Goal: Information Seeking & Learning: Find specific page/section

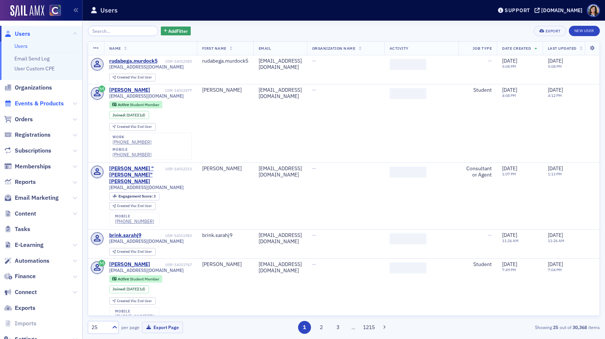
click at [30, 105] on span "Events & Products" at bounding box center [39, 104] width 49 height 8
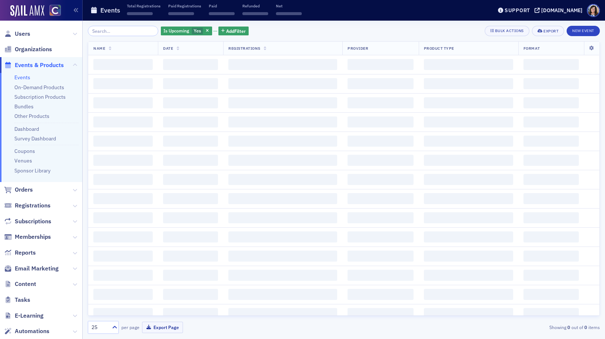
click at [114, 33] on input "search" at bounding box center [123, 31] width 70 height 10
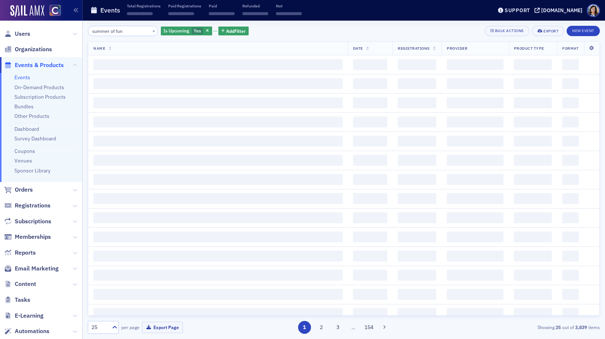
type input "summer of fun"
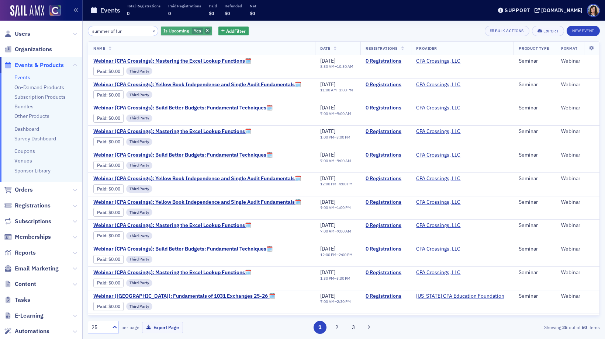
click at [206, 32] on icon "button" at bounding box center [207, 31] width 3 height 4
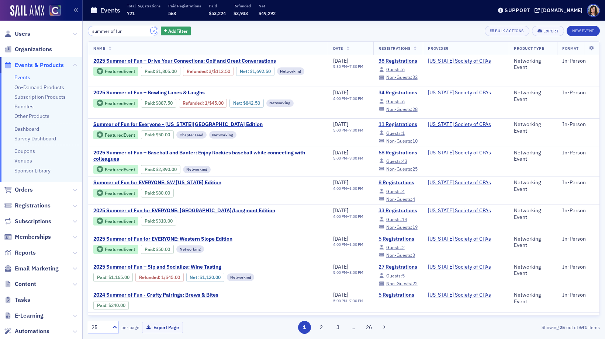
click at [150, 31] on button "×" at bounding box center [153, 30] width 7 height 7
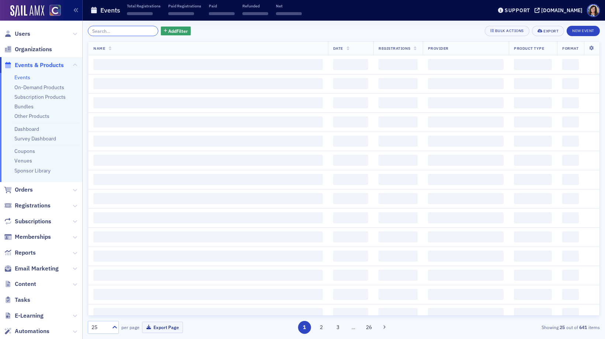
click at [135, 31] on input "search" at bounding box center [123, 31] width 70 height 10
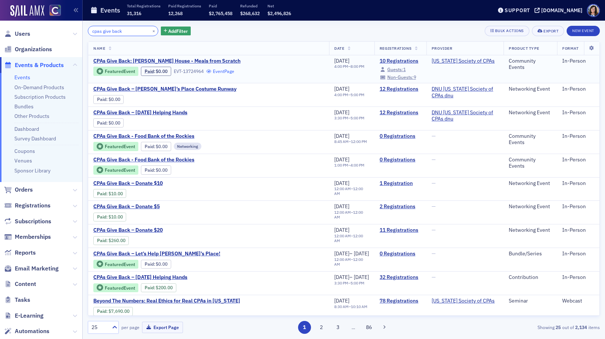
type input "cpas give back"
click at [228, 72] on link "Event Page" at bounding box center [220, 72] width 28 height 6
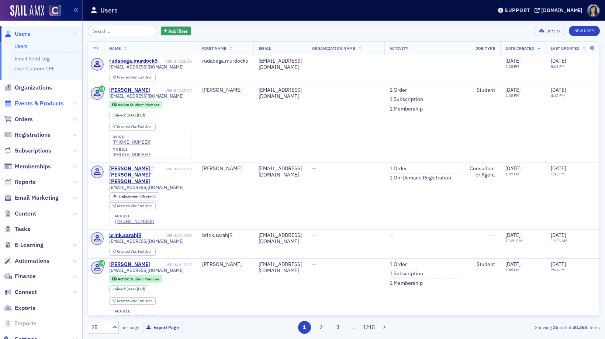
click at [42, 100] on span "Events & Products" at bounding box center [39, 104] width 49 height 8
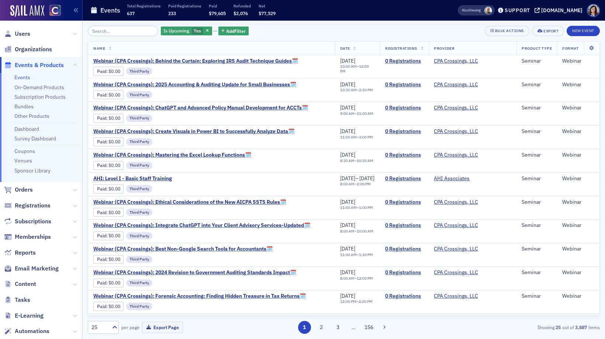
click at [112, 33] on input "search" at bounding box center [123, 31] width 70 height 10
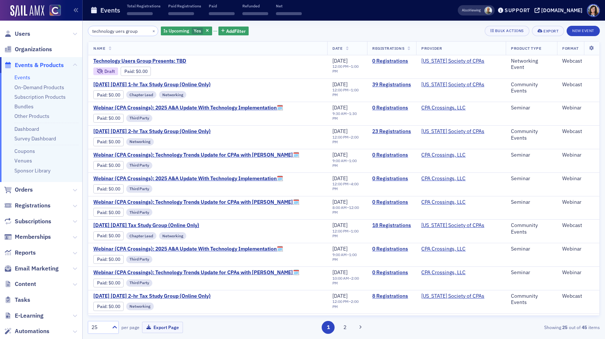
type input "technology uers group"
click at [206, 30] on icon "button" at bounding box center [207, 31] width 3 height 4
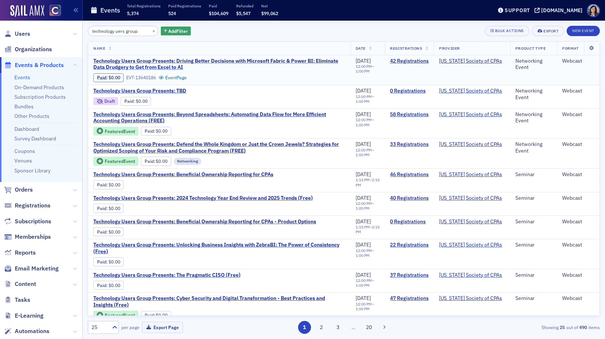
click at [184, 61] on span "Technology Users Group Presents: Driving Better Decisions with Microsoft Fabric…" at bounding box center [219, 64] width 252 height 13
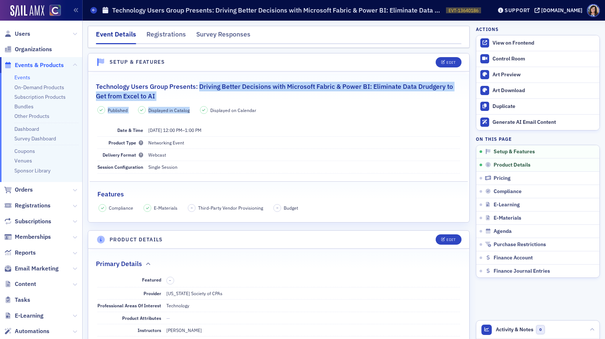
drag, startPoint x: 199, startPoint y: 87, endPoint x: 201, endPoint y: 101, distance: 14.8
click at [201, 101] on fieldset "Technology Users Group Presents: Driving Better Decisions with Microsoft Fabric…" at bounding box center [278, 144] width 381 height 140
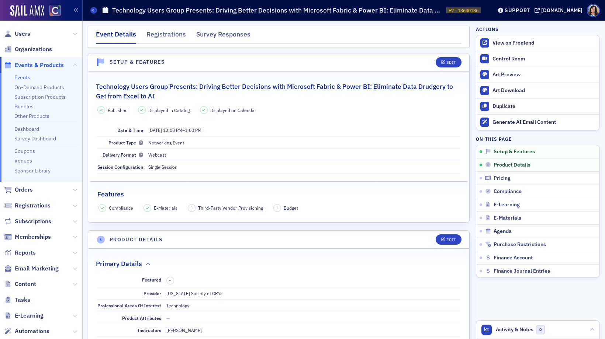
click at [198, 88] on h2 "Technology Users Group Presents: Driving Better Decisions with Microsoft Fabric…" at bounding box center [278, 92] width 365 height 20
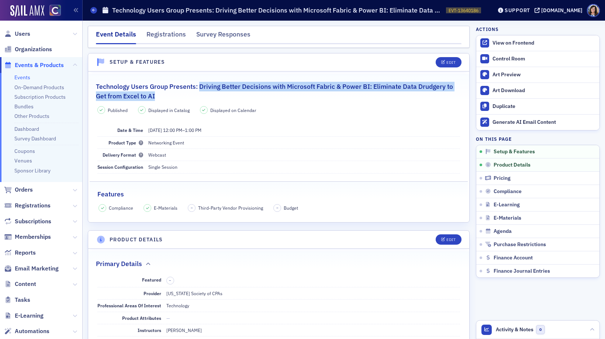
drag, startPoint x: 198, startPoint y: 88, endPoint x: 195, endPoint y: 95, distance: 7.6
click at [195, 95] on h2 "Technology Users Group Presents: Driving Better Decisions with Microsoft Fabric…" at bounding box center [278, 92] width 365 height 20
copy h2 "Driving Better Decisions with Microsoft Fabric & Power BI: Eliminate Data Drudg…"
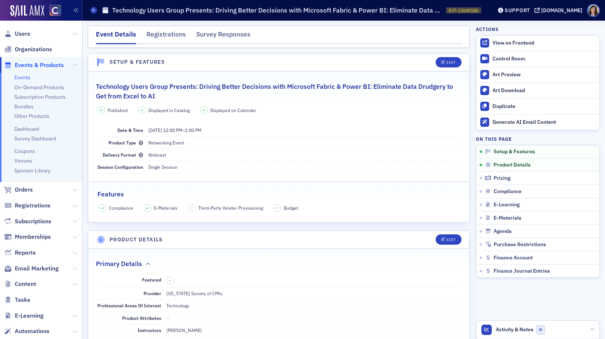
click at [355, 119] on div "Published Displayed in Catalog Displayed on Calendar Date & Time 8/21/2025 12:0…" at bounding box center [278, 159] width 381 height 106
click at [506, 43] on div "View on Frontend" at bounding box center [543, 43] width 103 height 7
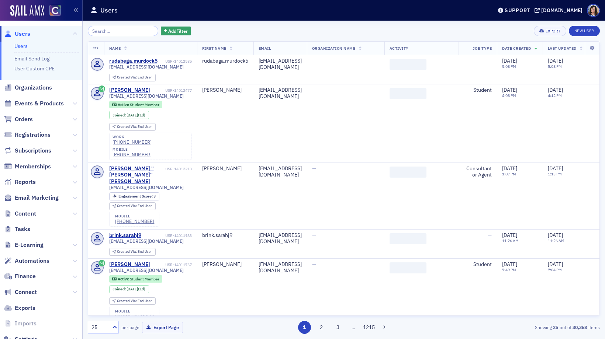
click at [121, 32] on input "search" at bounding box center [123, 31] width 70 height 10
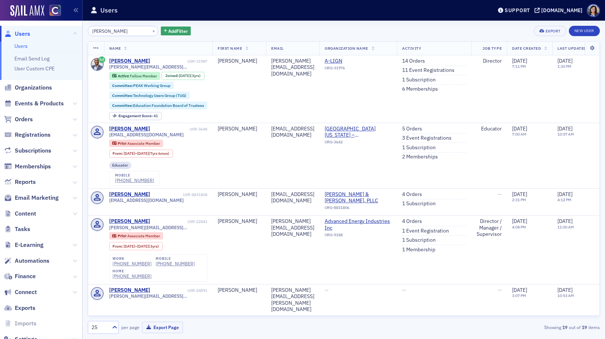
type input "[PERSON_NAME]"
click at [56, 104] on span "Events & Products" at bounding box center [39, 104] width 49 height 8
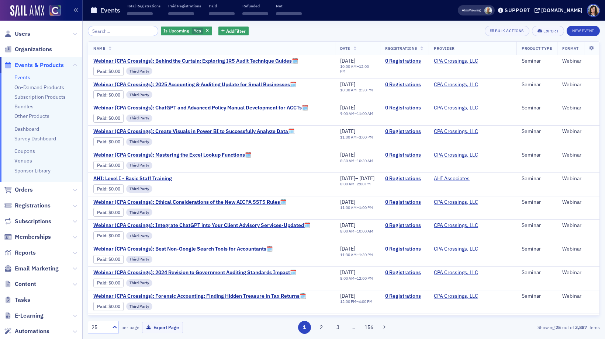
drag, startPoint x: 121, startPoint y: 31, endPoint x: 116, endPoint y: 31, distance: 4.8
click at [116, 31] on input "search" at bounding box center [123, 31] width 70 height 10
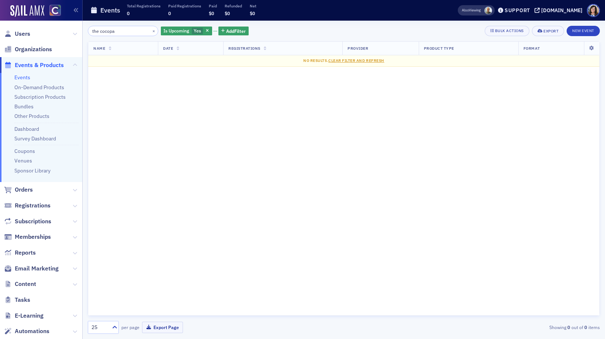
click at [133, 31] on input "the cocopa" at bounding box center [123, 31] width 70 height 10
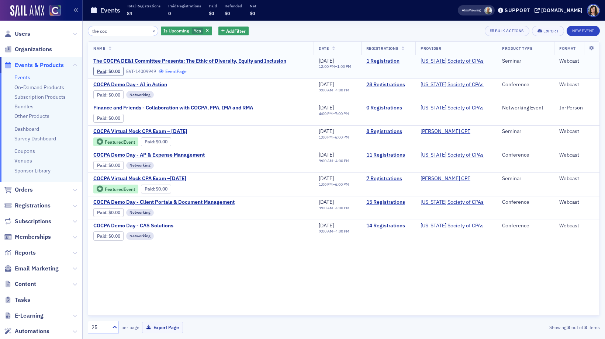
click at [183, 71] on link "Event Page" at bounding box center [173, 72] width 28 height 6
drag, startPoint x: 115, startPoint y: 32, endPoint x: 84, endPoint y: 29, distance: 31.2
click at [84, 29] on div "the coc × Is Upcoming Yes Add Filter Bulk Actions Export New Event Name Date Re…" at bounding box center [344, 180] width 522 height 319
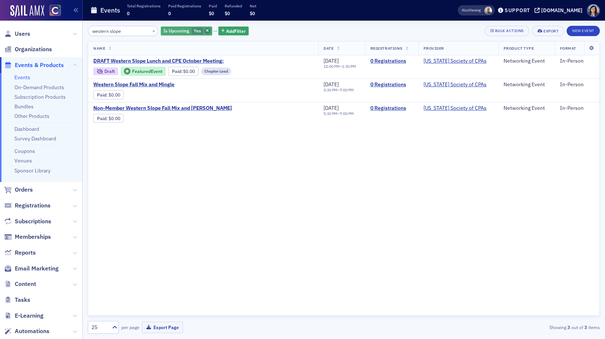
click at [206, 31] on icon "button" at bounding box center [207, 31] width 3 height 4
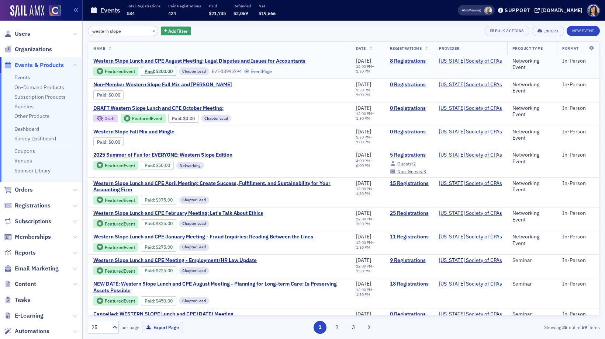
click at [266, 73] on link "Event Page" at bounding box center [258, 72] width 28 height 6
drag, startPoint x: 128, startPoint y: 32, endPoint x: 73, endPoint y: 31, distance: 55.7
click at [73, 31] on div "Users Organizations Events & Products Events On-Demand Products Subscription Pr…" at bounding box center [302, 169] width 605 height 339
type input "o"
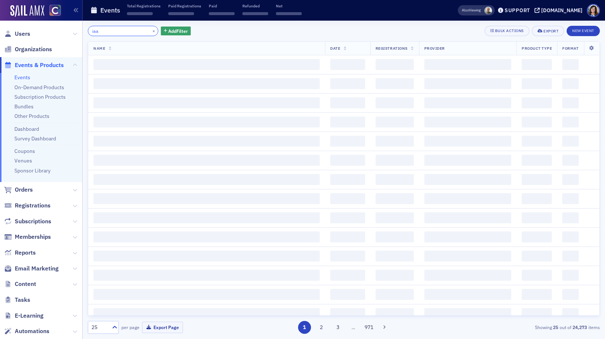
type input "iaa"
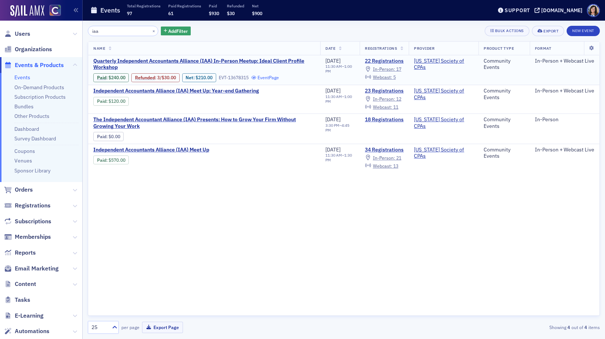
click at [272, 79] on link "Event Page" at bounding box center [265, 78] width 28 height 6
click at [22, 33] on span "Users" at bounding box center [22, 34] width 15 height 8
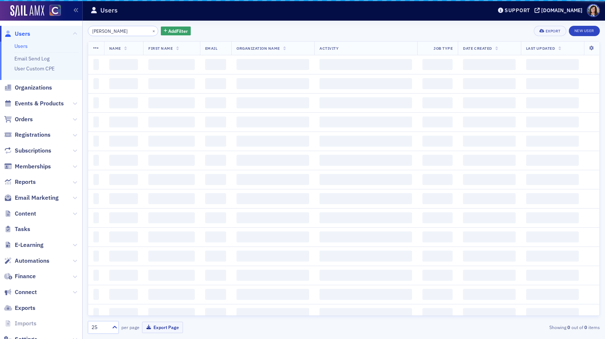
click at [111, 32] on input "[PERSON_NAME]" at bounding box center [123, 31] width 70 height 10
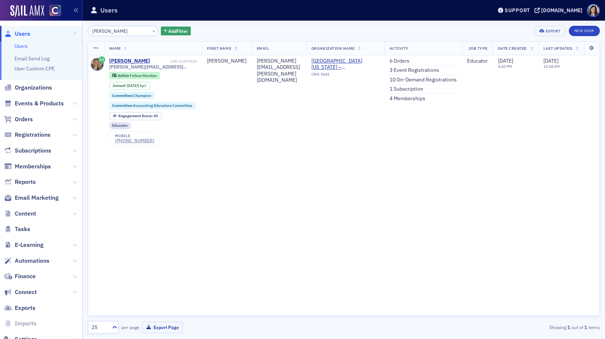
type input "[PERSON_NAME]"
click at [40, 103] on span "Events & Products" at bounding box center [39, 104] width 49 height 8
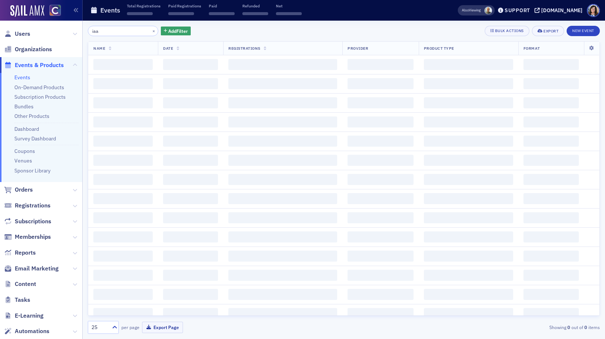
click at [114, 33] on input "iaa" at bounding box center [123, 31] width 70 height 10
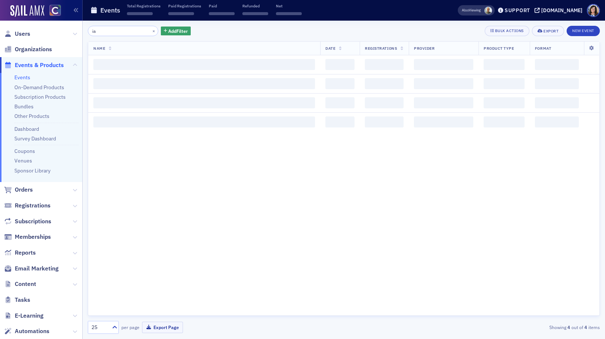
type input "i"
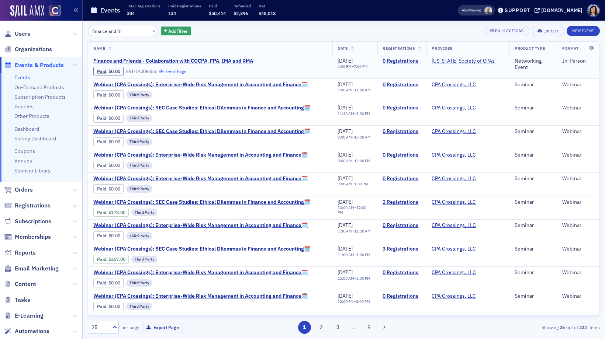
type input "finance and fri"
click at [180, 70] on link "Event Page" at bounding box center [173, 72] width 28 height 6
